Goal: Information Seeking & Learning: Understand process/instructions

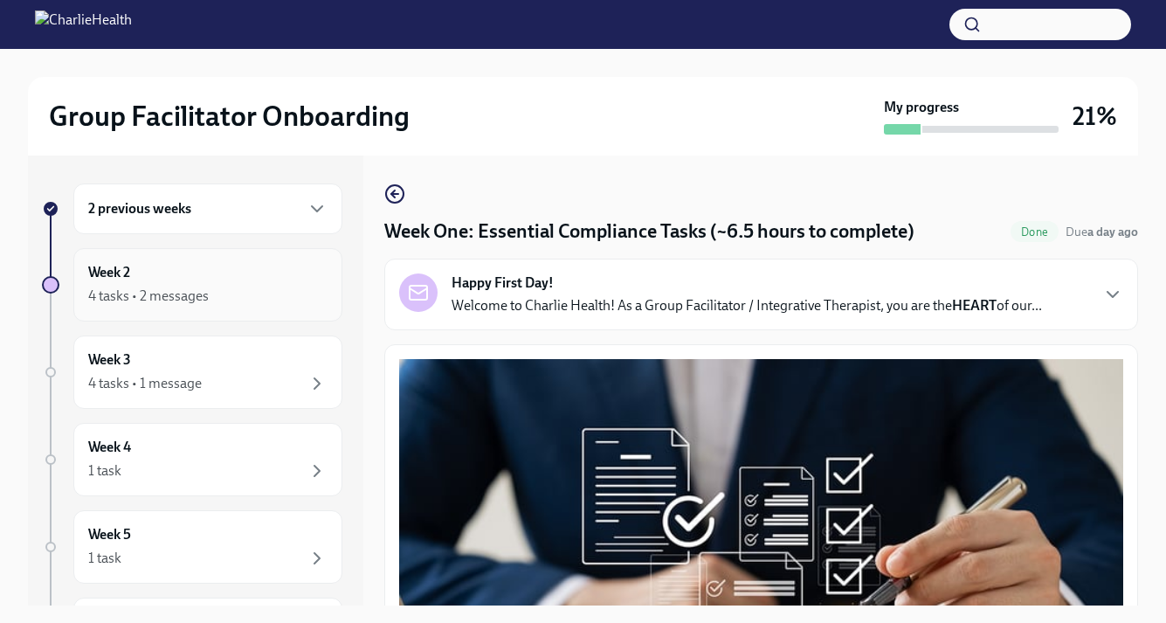
click at [276, 312] on div "Week 2 4 tasks • 2 messages" at bounding box center [207, 284] width 269 height 73
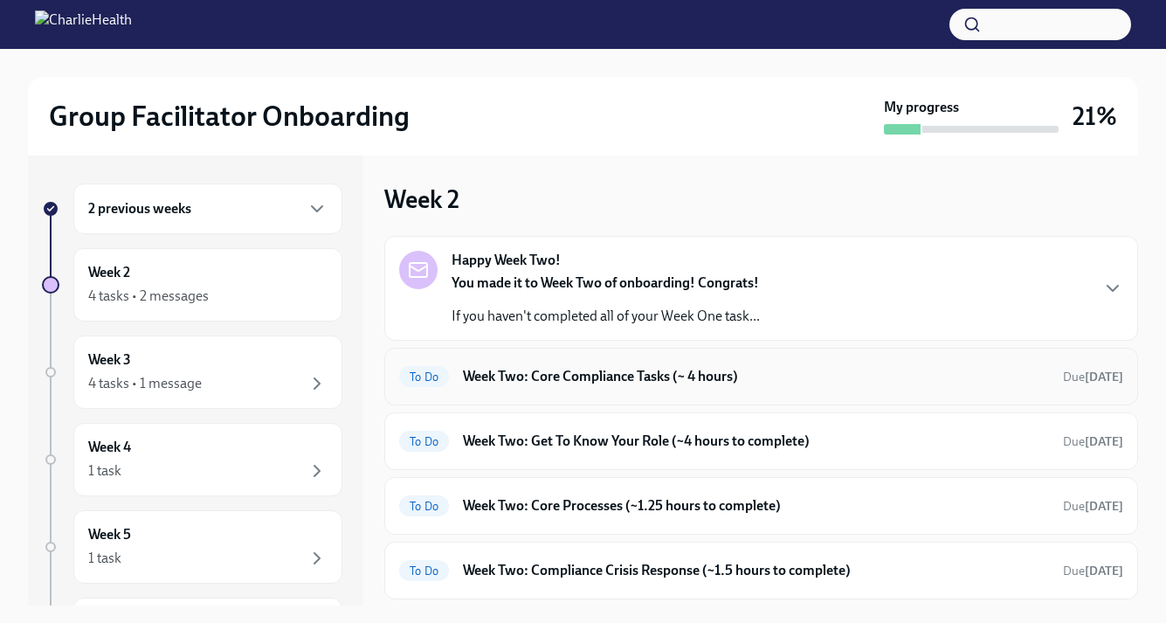
click at [546, 388] on div "To Do Week Two: Core Compliance Tasks (~ 4 hours) Due [DATE]" at bounding box center [761, 376] width 724 height 28
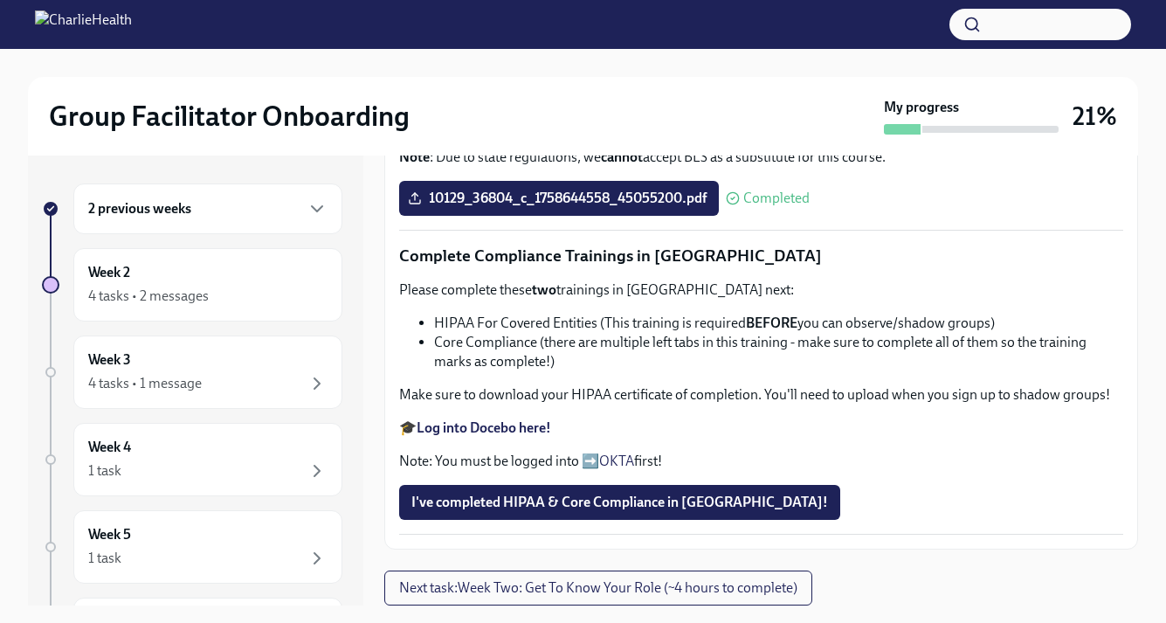
scroll to position [1168, 0]
click at [526, 431] on strong "Log into Docebo here!" at bounding box center [484, 427] width 134 height 17
drag, startPoint x: 433, startPoint y: 321, endPoint x: 596, endPoint y: 331, distance: 162.7
click at [596, 331] on li "HIPAA For Covered Entities (This training is required BEFORE you can observe/sh…" at bounding box center [778, 323] width 689 height 19
copy li "HIPAA For Covered Entities"
